Goal: Information Seeking & Learning: Learn about a topic

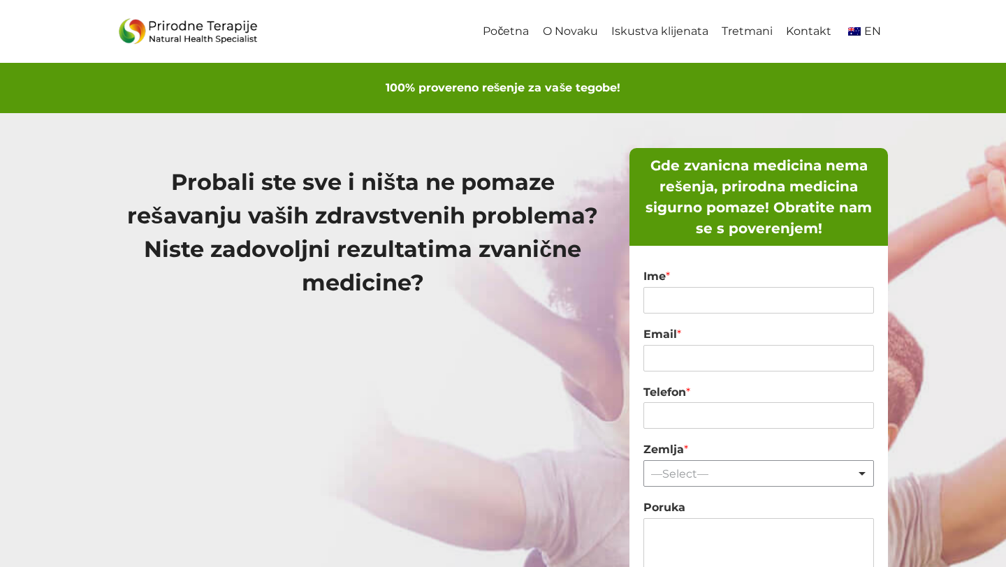
click at [791, 52] on div "Početna O [PERSON_NAME] Iskustva klijenata Tretmani Kontakt EN" at bounding box center [683, 31] width 412 height 63
click at [760, 29] on link "Tretmani" at bounding box center [747, 31] width 64 height 31
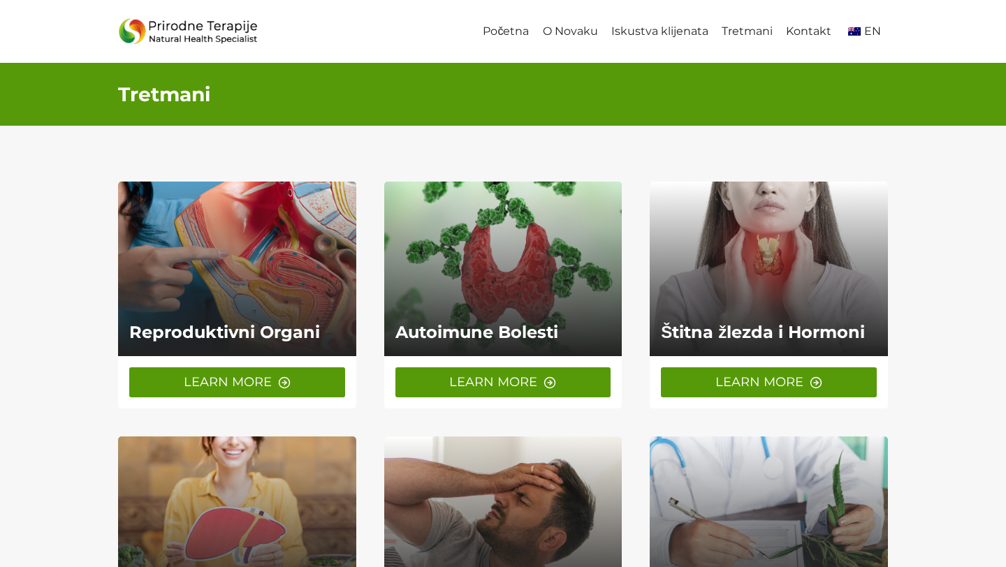
click at [233, 384] on span "LEARN MORE" at bounding box center [228, 382] width 88 height 20
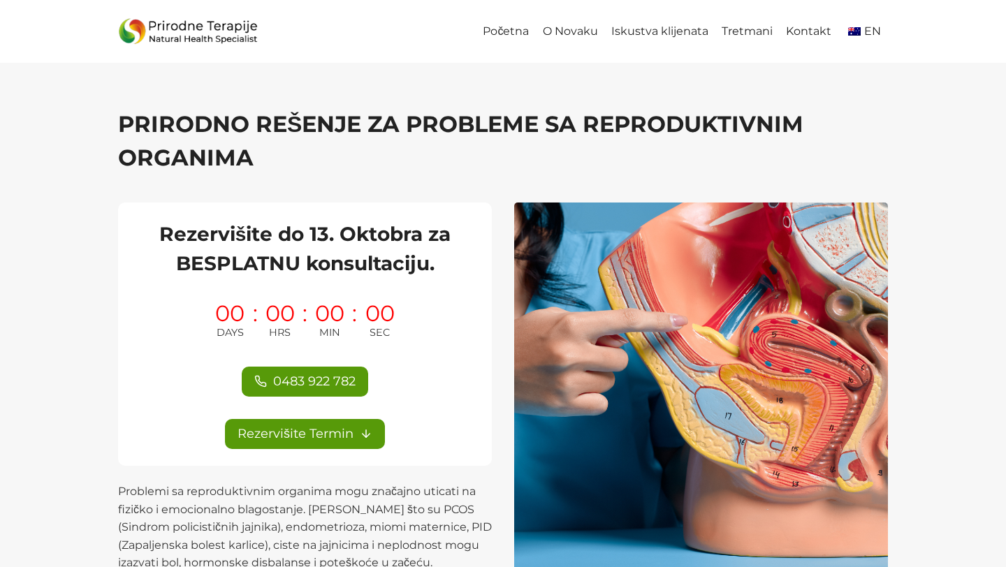
click at [249, 242] on h2 "Rezervišite do 13. Oktobra za BESPLATNU konsultaciju." at bounding box center [305, 248] width 340 height 59
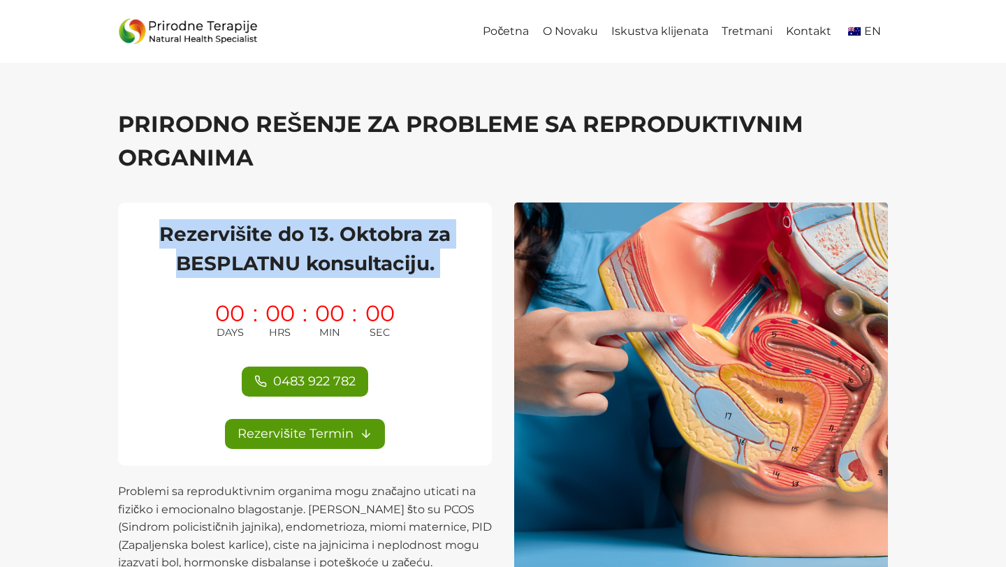
click at [249, 242] on h2 "Rezervišite do 13. Oktobra za BESPLATNU konsultaciju." at bounding box center [305, 248] width 340 height 59
copy div "Rezervišite do 13. Oktobra za BESPLATNU konsultaciju."
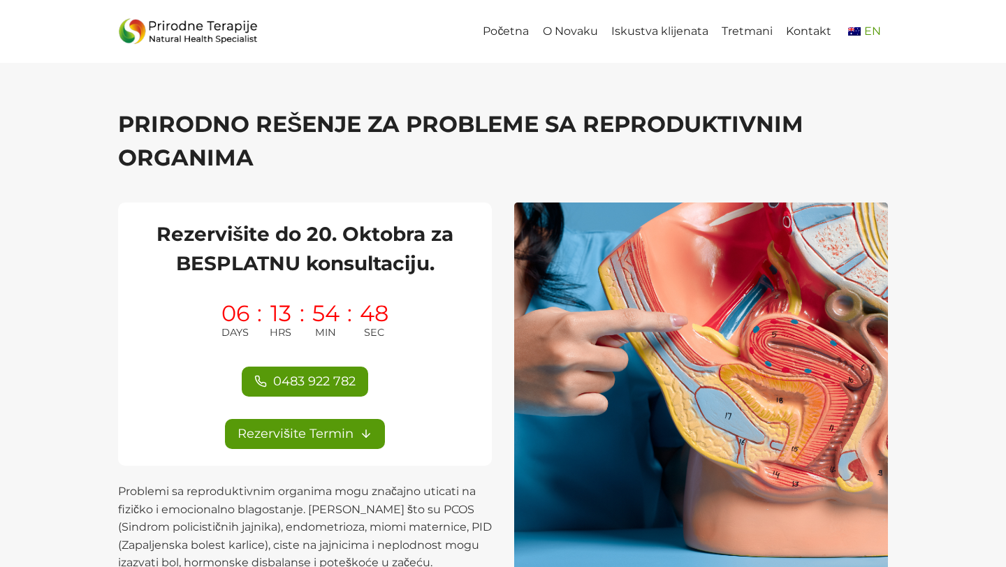
click at [864, 39] on link "EN" at bounding box center [863, 31] width 50 height 31
